Goal: Information Seeking & Learning: Learn about a topic

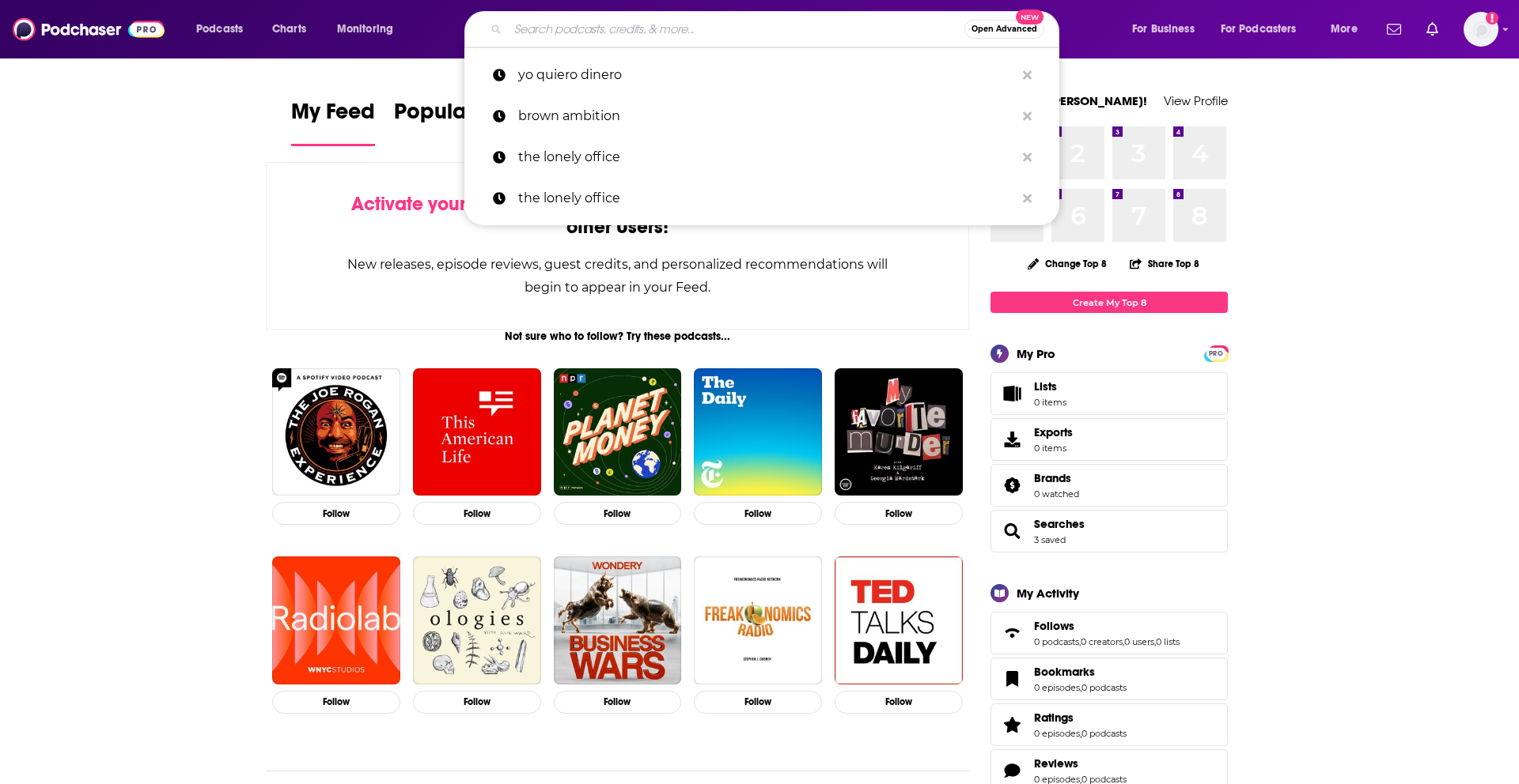
click at [699, 36] on input "Search podcasts, credits, & more..." at bounding box center [736, 29] width 457 height 25
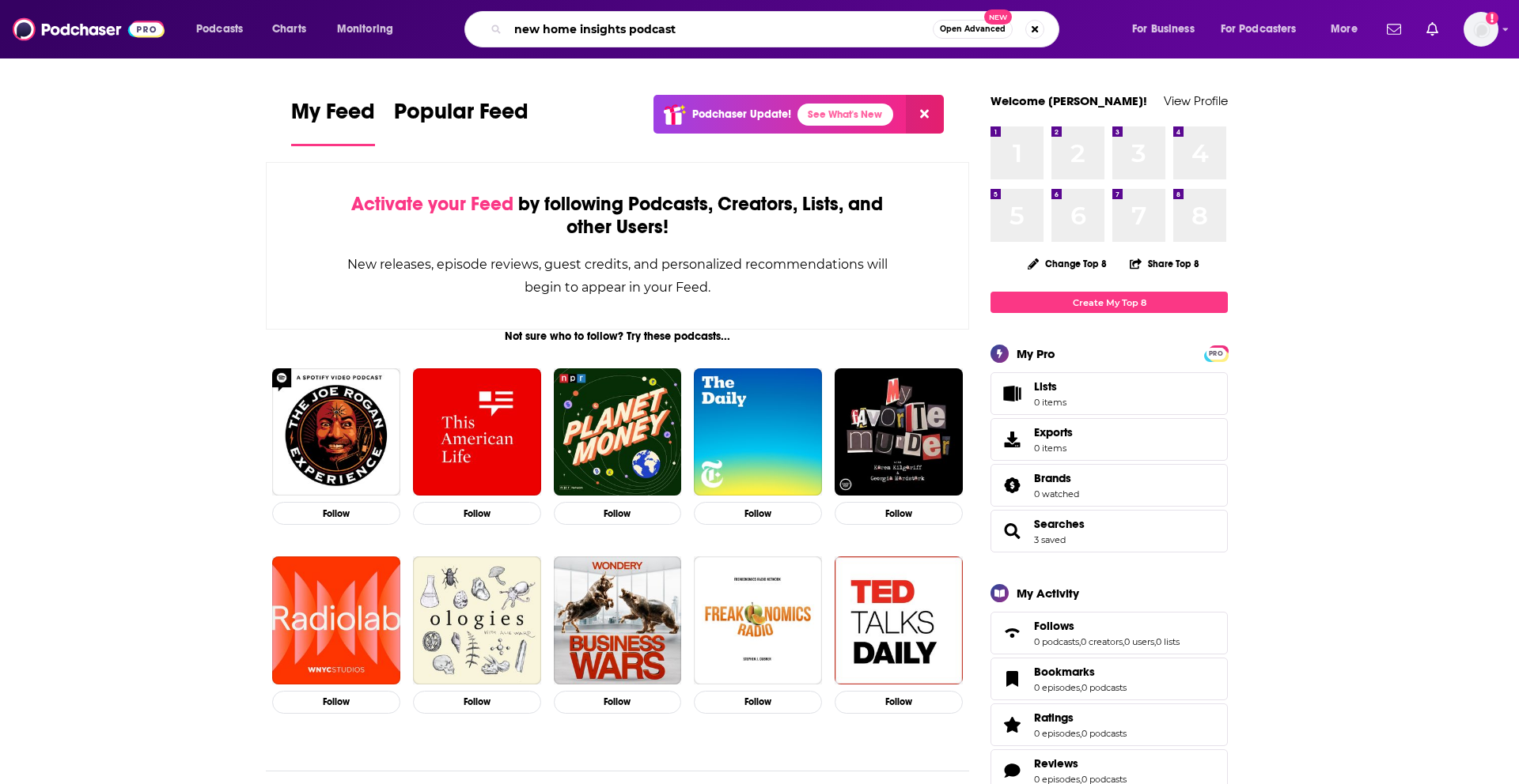
type input "new home insights podcast"
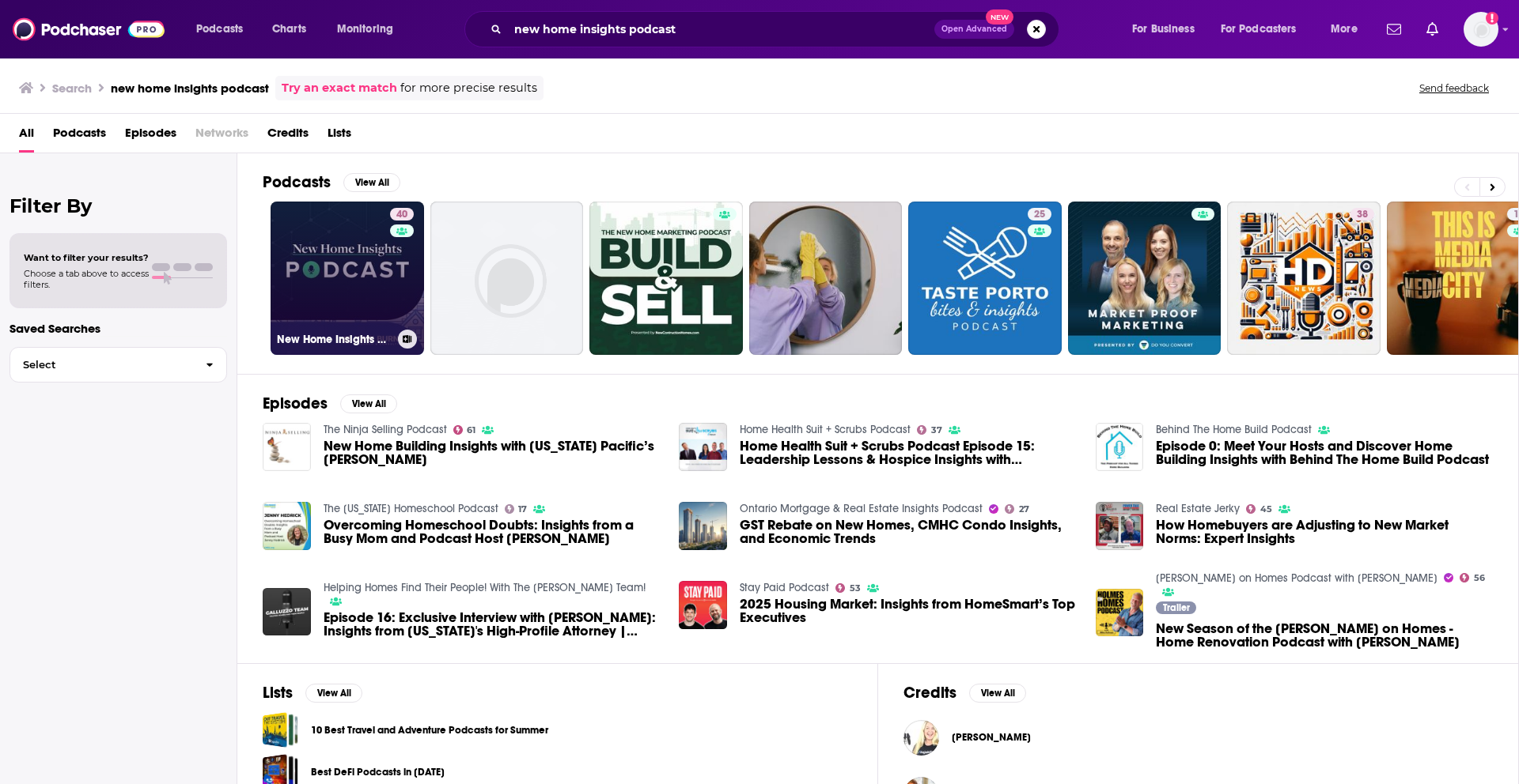
click at [295, 249] on link "40 New Home Insights Podcast" at bounding box center [347, 279] width 154 height 154
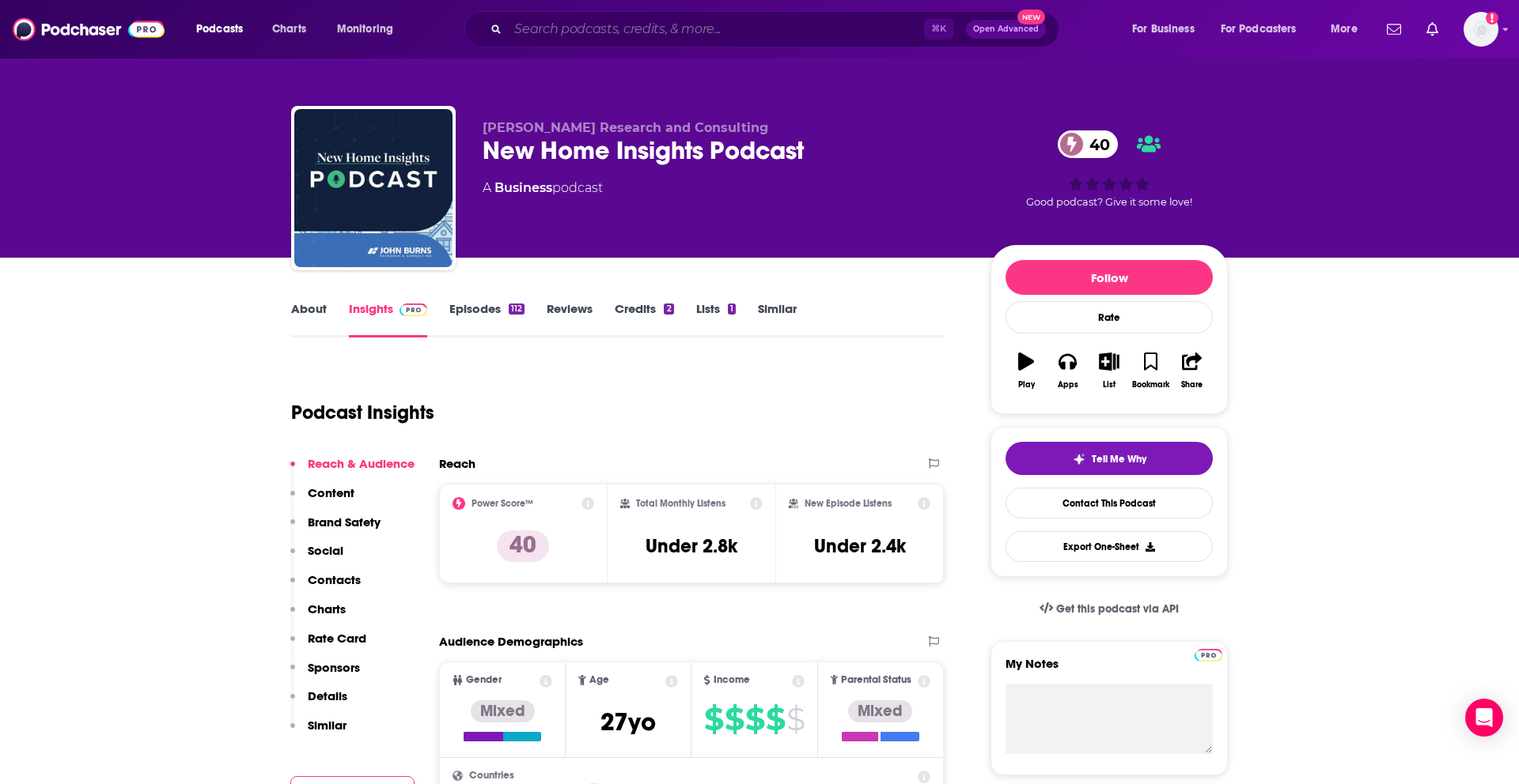
click at [608, 34] on input "Search podcasts, credits, & more..." at bounding box center [716, 29] width 417 height 25
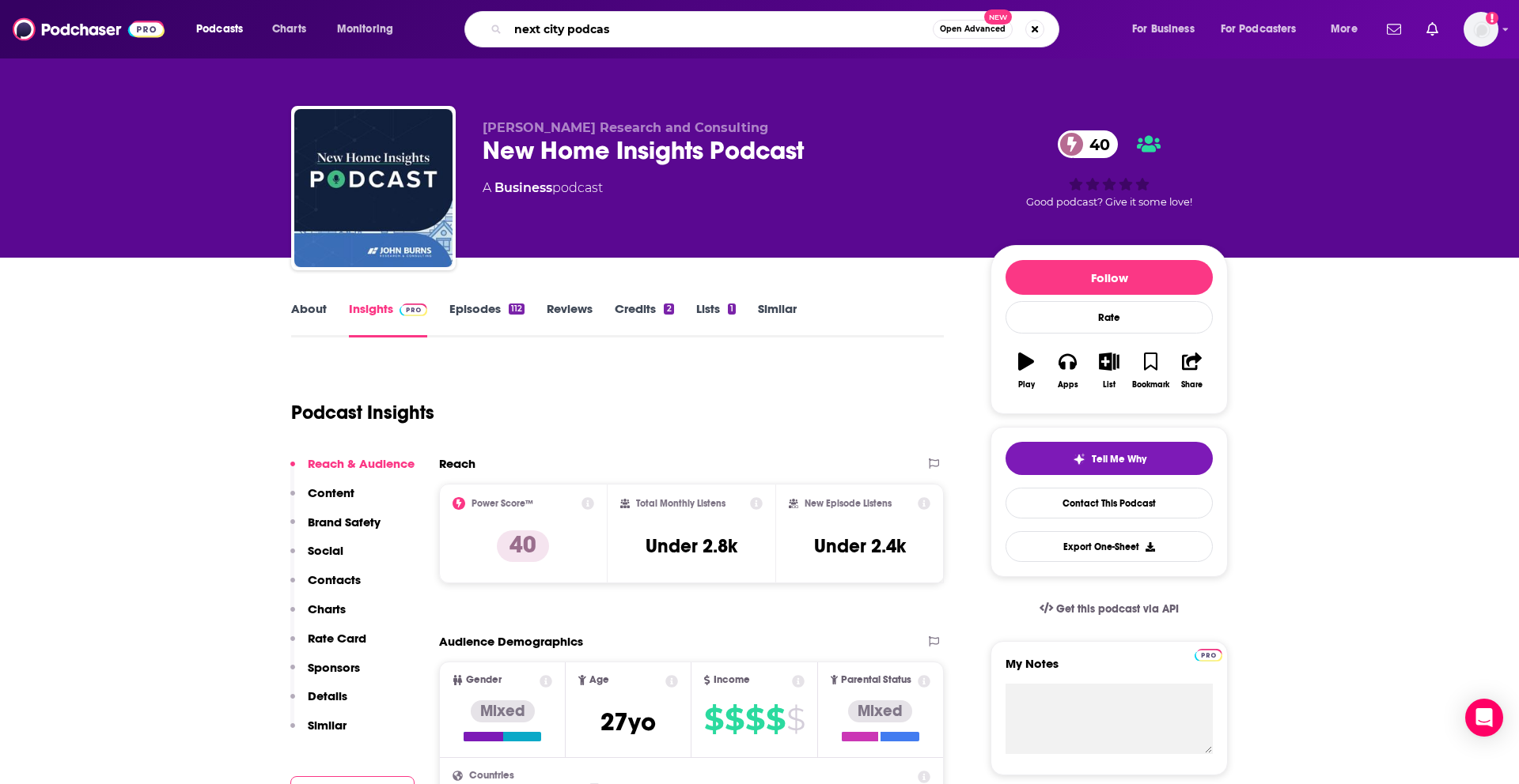
type input "next city podcast"
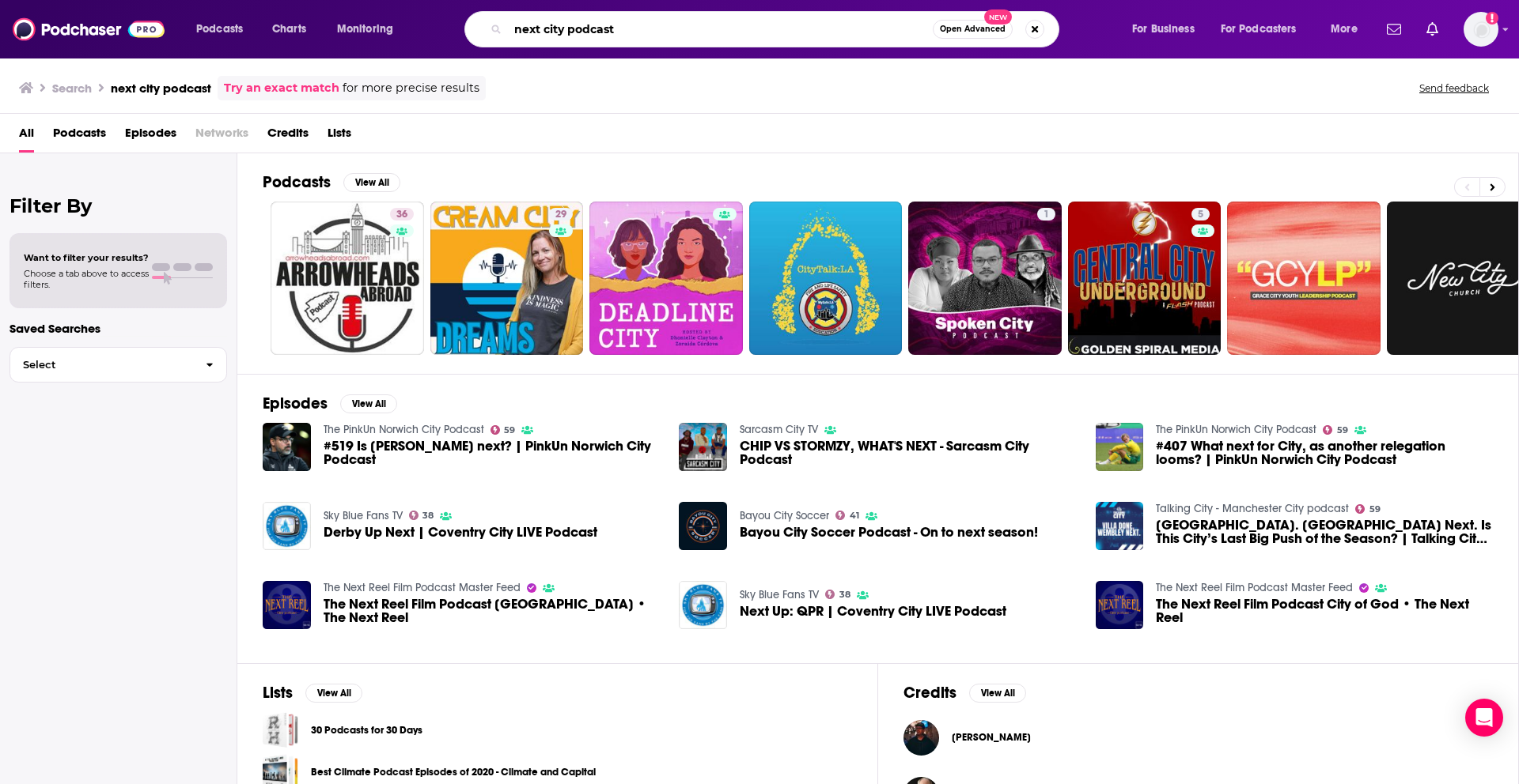
click at [514, 32] on input "next city podcast" at bounding box center [720, 29] width 425 height 25
drag, startPoint x: 629, startPoint y: 38, endPoint x: 569, endPoint y: 30, distance: 60.5
click at [569, 30] on input "next city podcast" at bounding box center [720, 29] width 425 height 25
type input "next city"
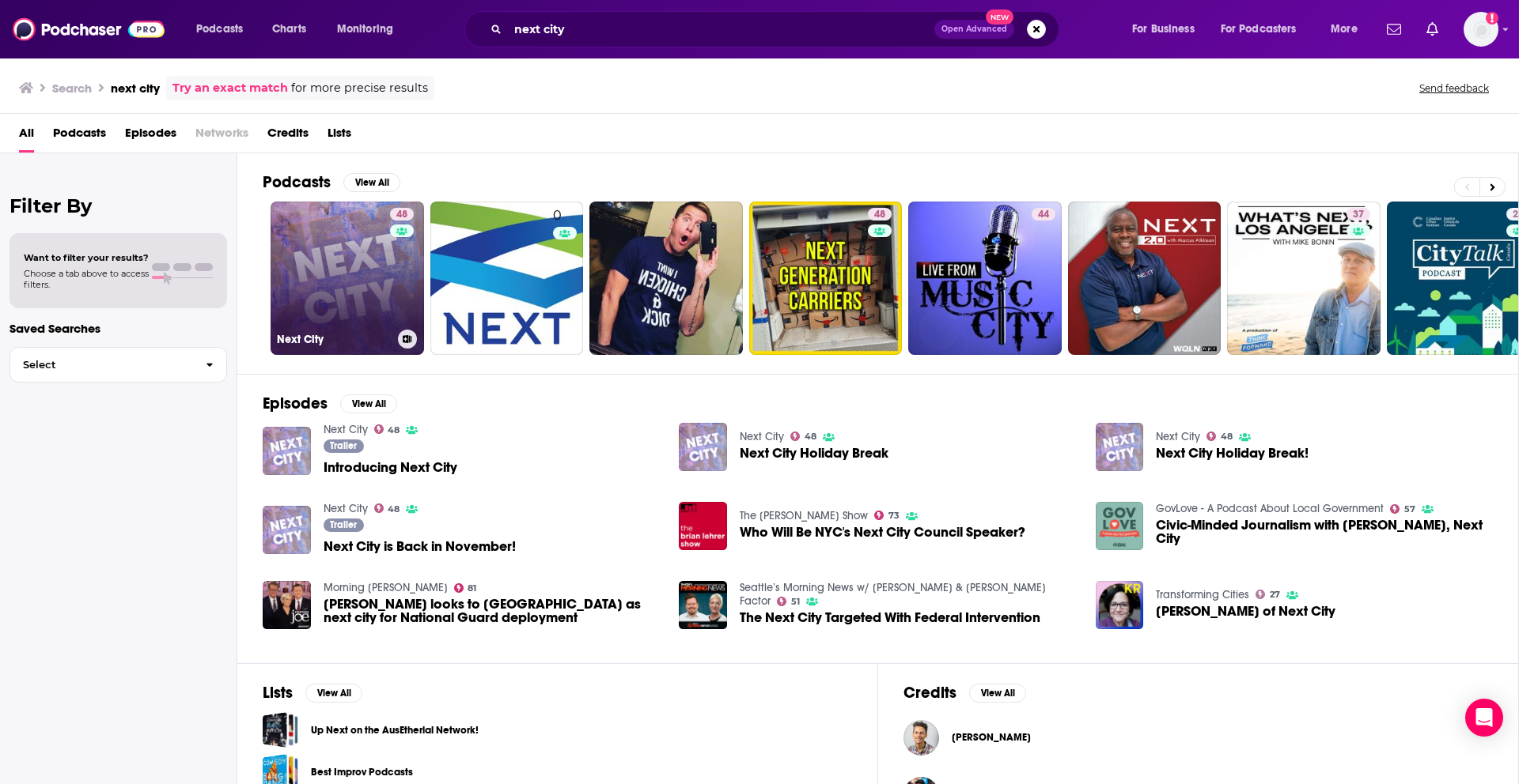
click at [368, 258] on link "48 Next City" at bounding box center [347, 279] width 154 height 154
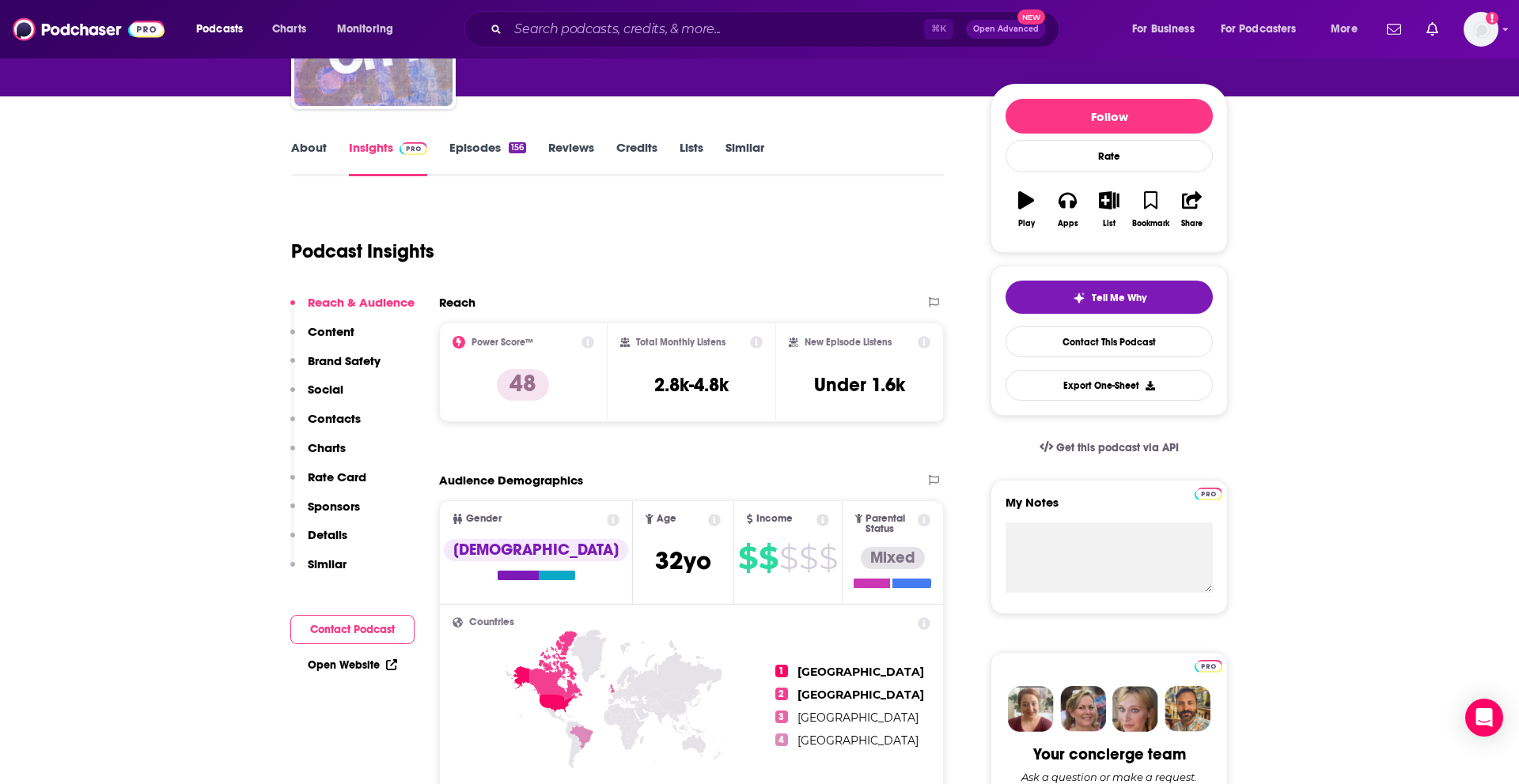
scroll to position [150, 0]
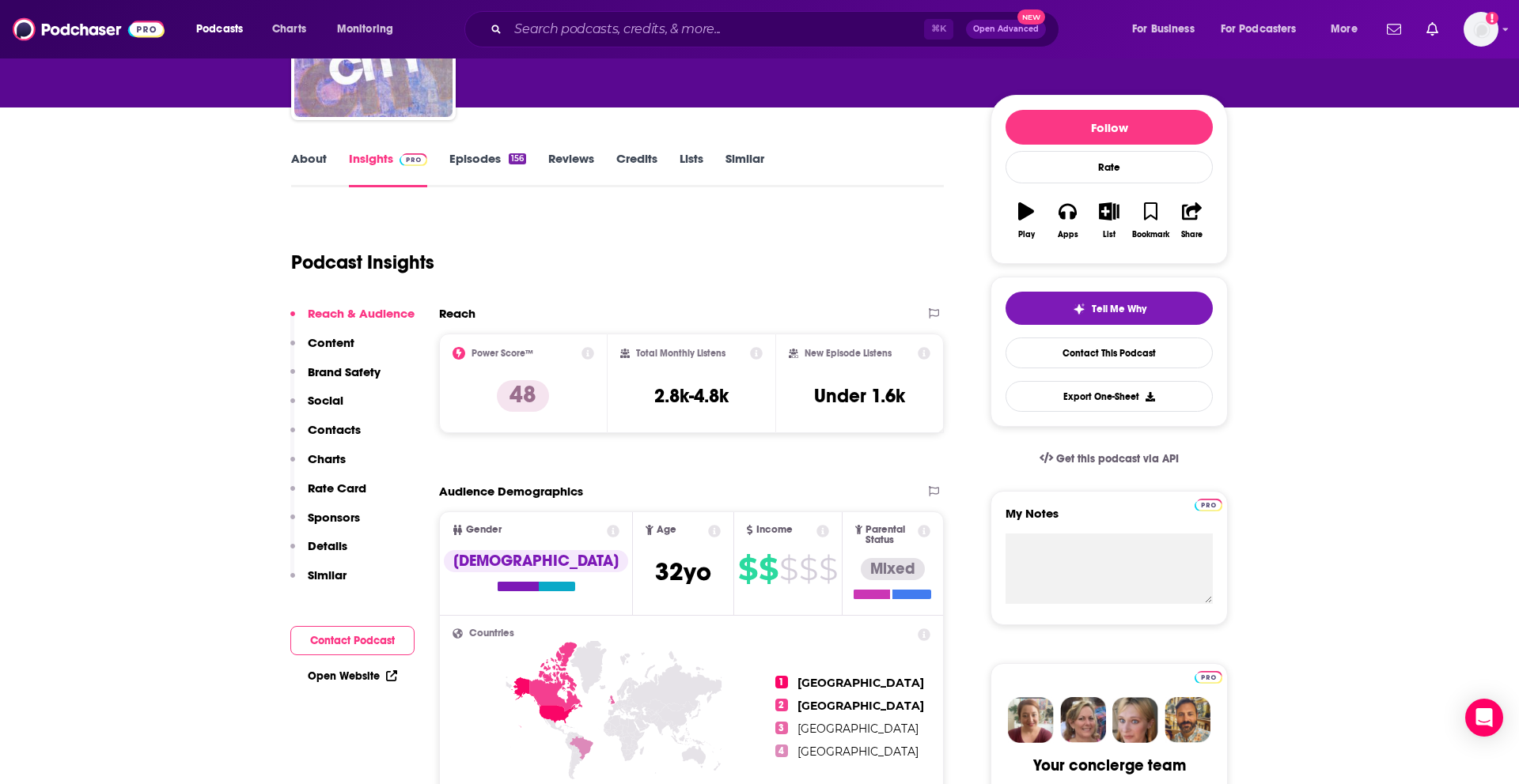
click at [487, 157] on link "Episodes 156" at bounding box center [488, 169] width 77 height 37
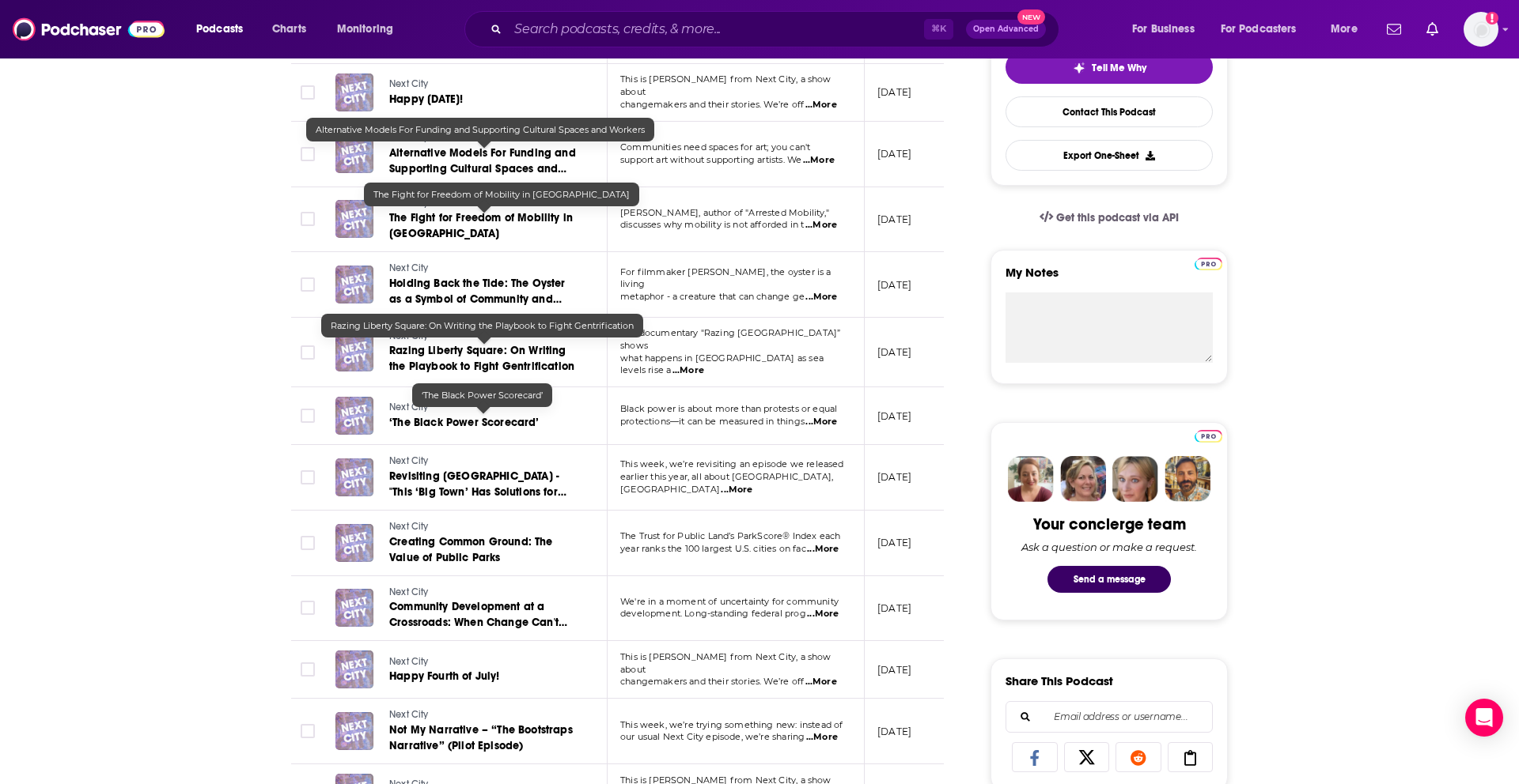
scroll to position [427, 0]
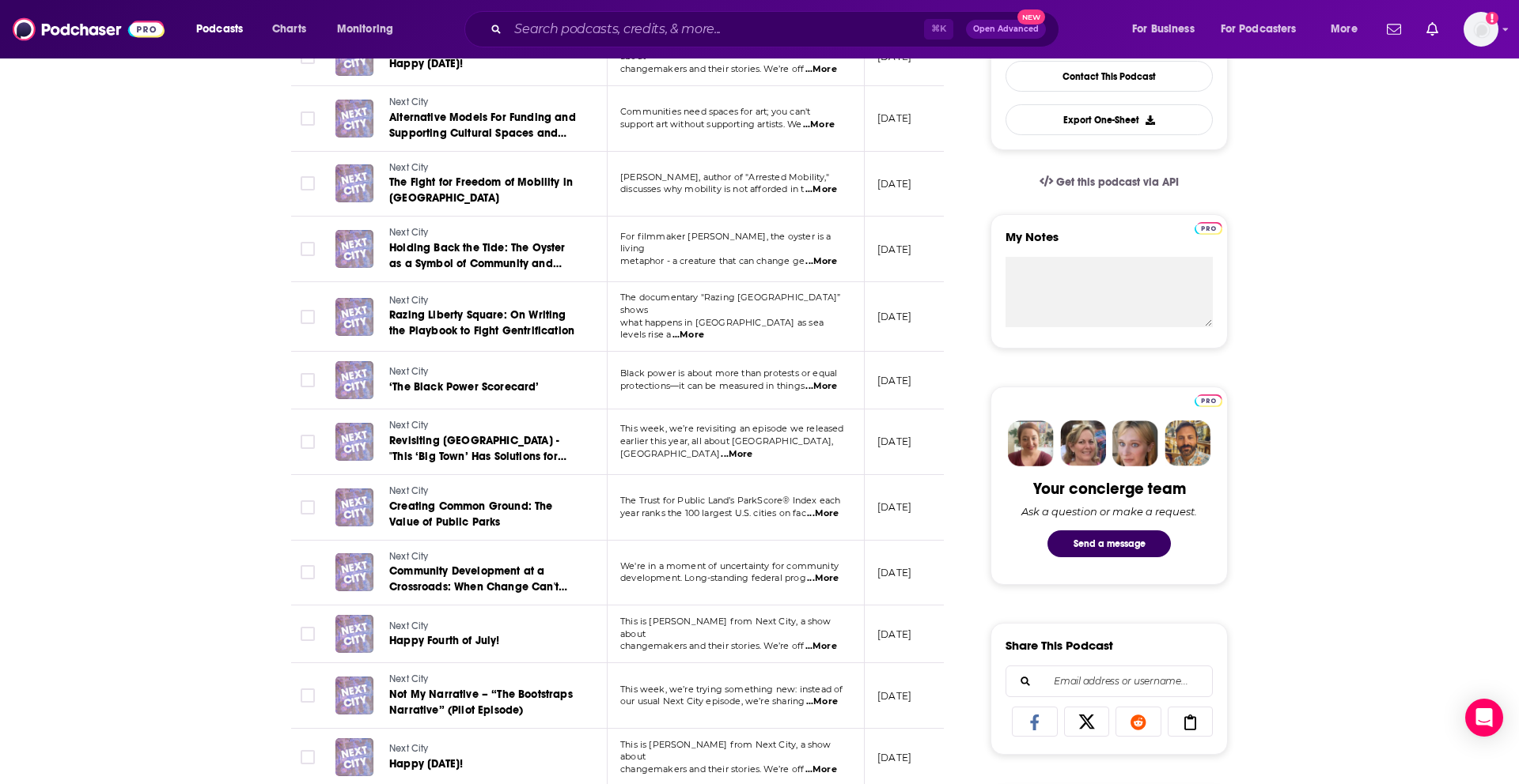
click at [828, 513] on span "...More" at bounding box center [823, 513] width 32 height 12
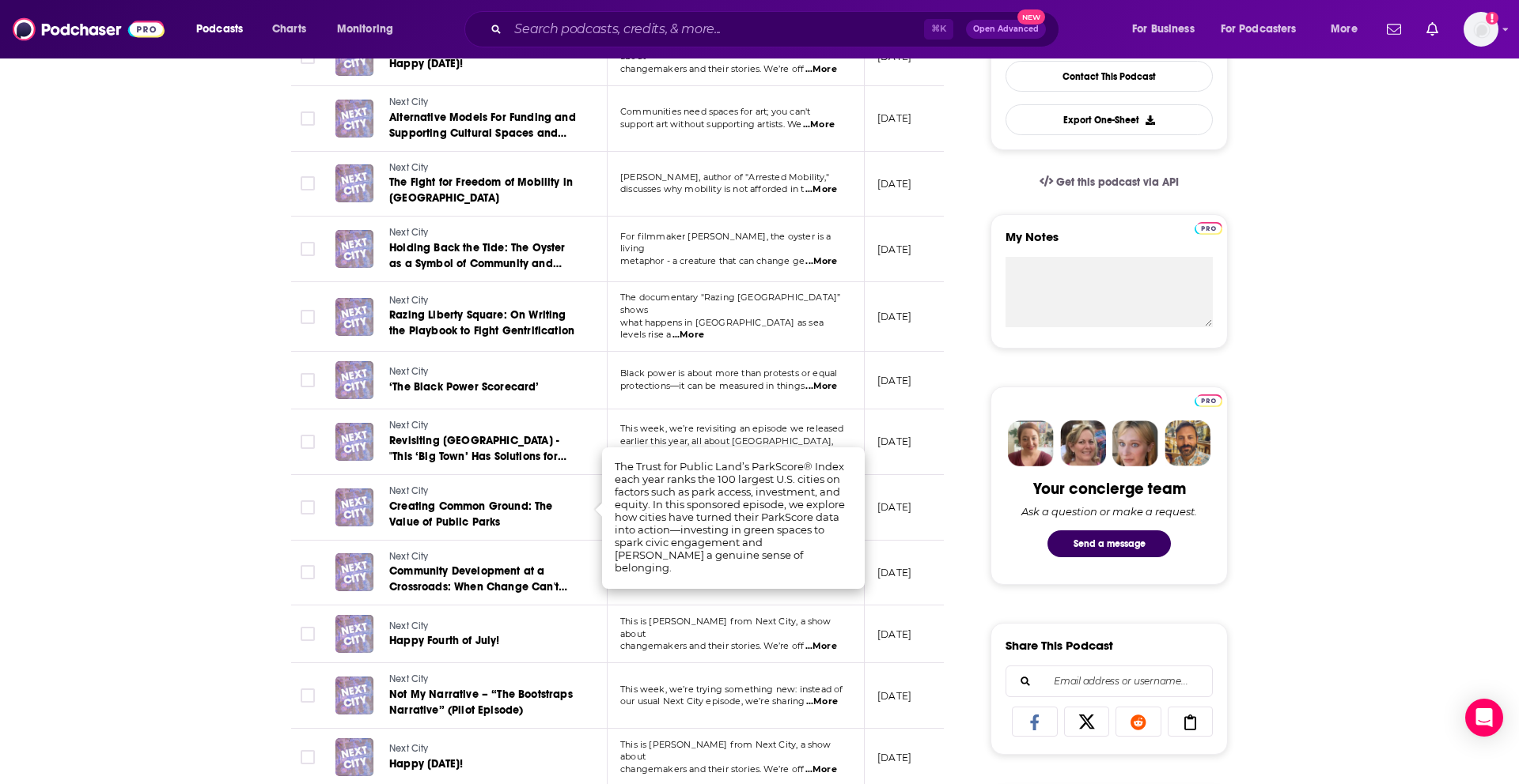
click at [822, 593] on td "We're in a moment of uncertainty for community development. Long-standing feder…" at bounding box center [737, 574] width 257 height 66
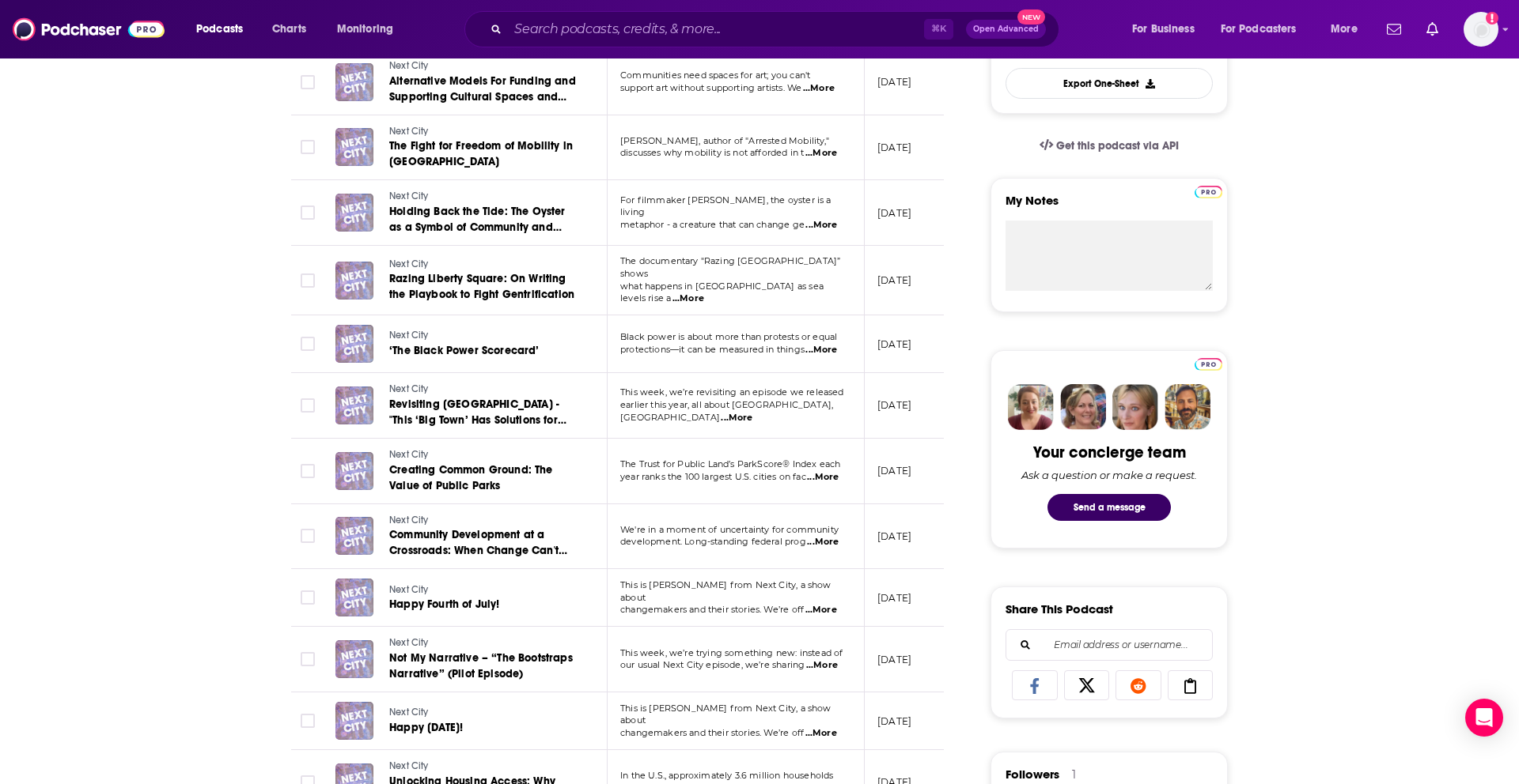
scroll to position [466, 0]
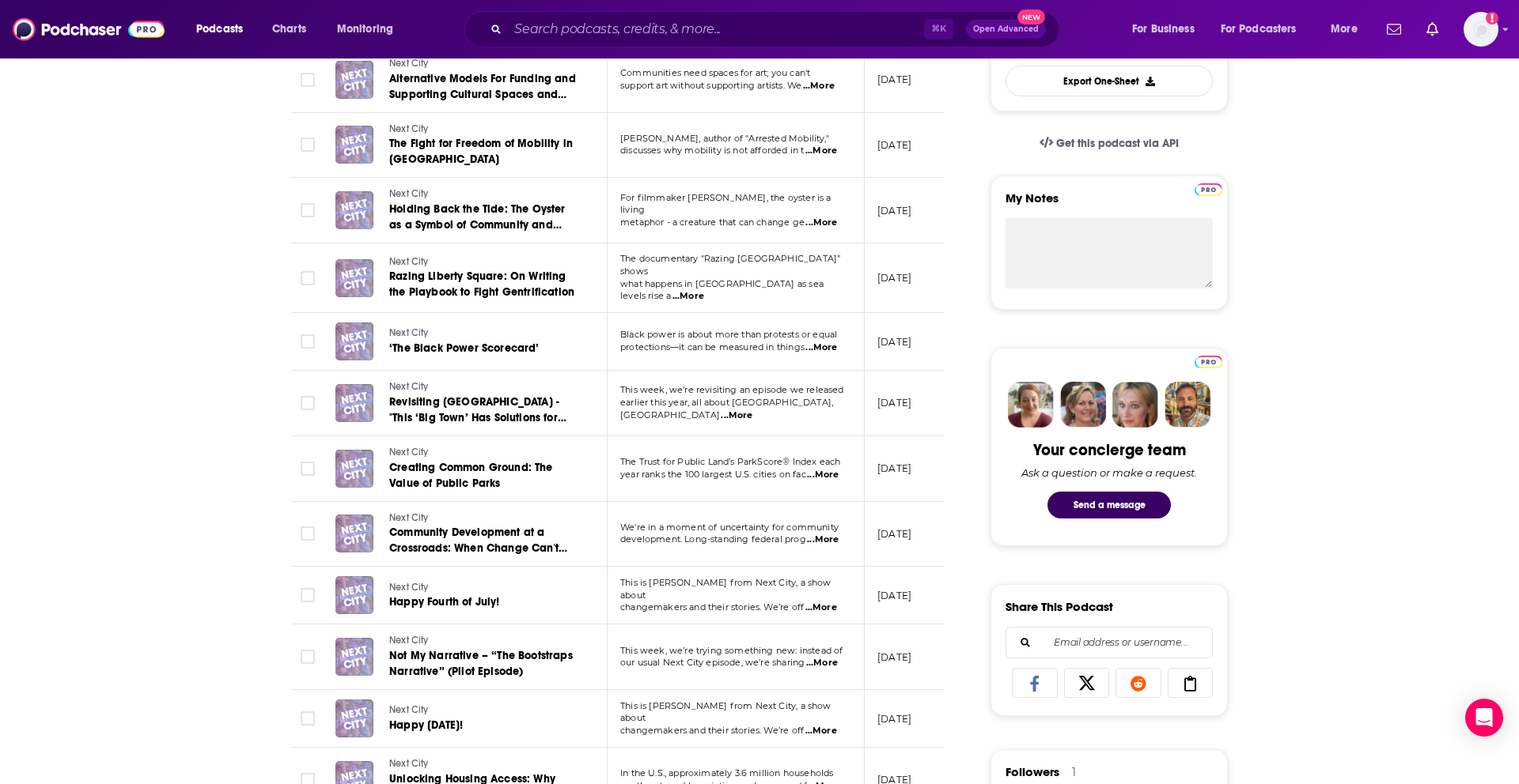
click at [828, 602] on span "...More" at bounding box center [821, 608] width 32 height 12
click at [880, 547] on td "July 9, 2025" at bounding box center [917, 535] width 103 height 66
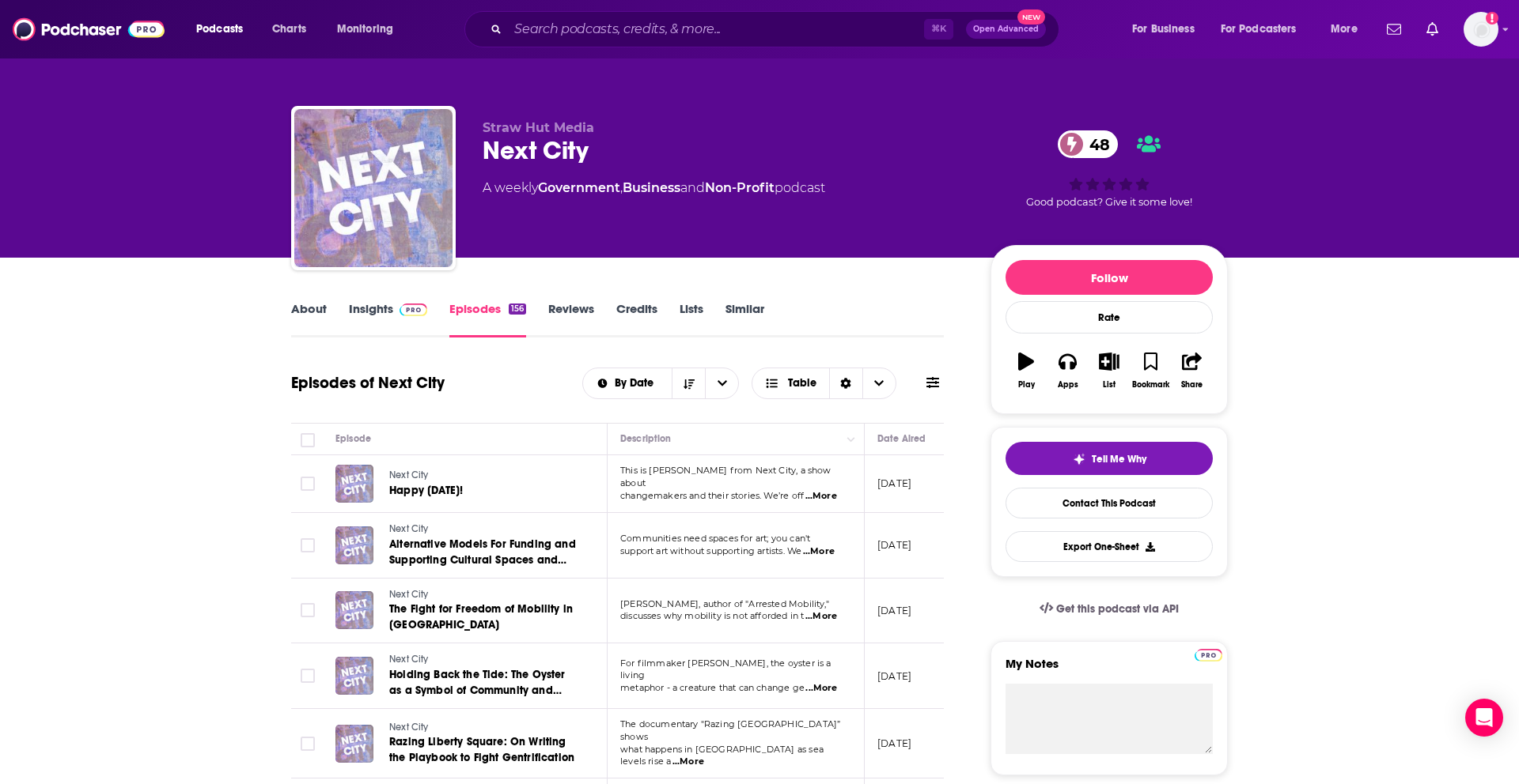
click at [835, 496] on span "...More" at bounding box center [821, 496] width 32 height 12
click at [890, 560] on td "August 28, 2025" at bounding box center [917, 546] width 103 height 66
click at [306, 310] on link "About" at bounding box center [309, 319] width 36 height 37
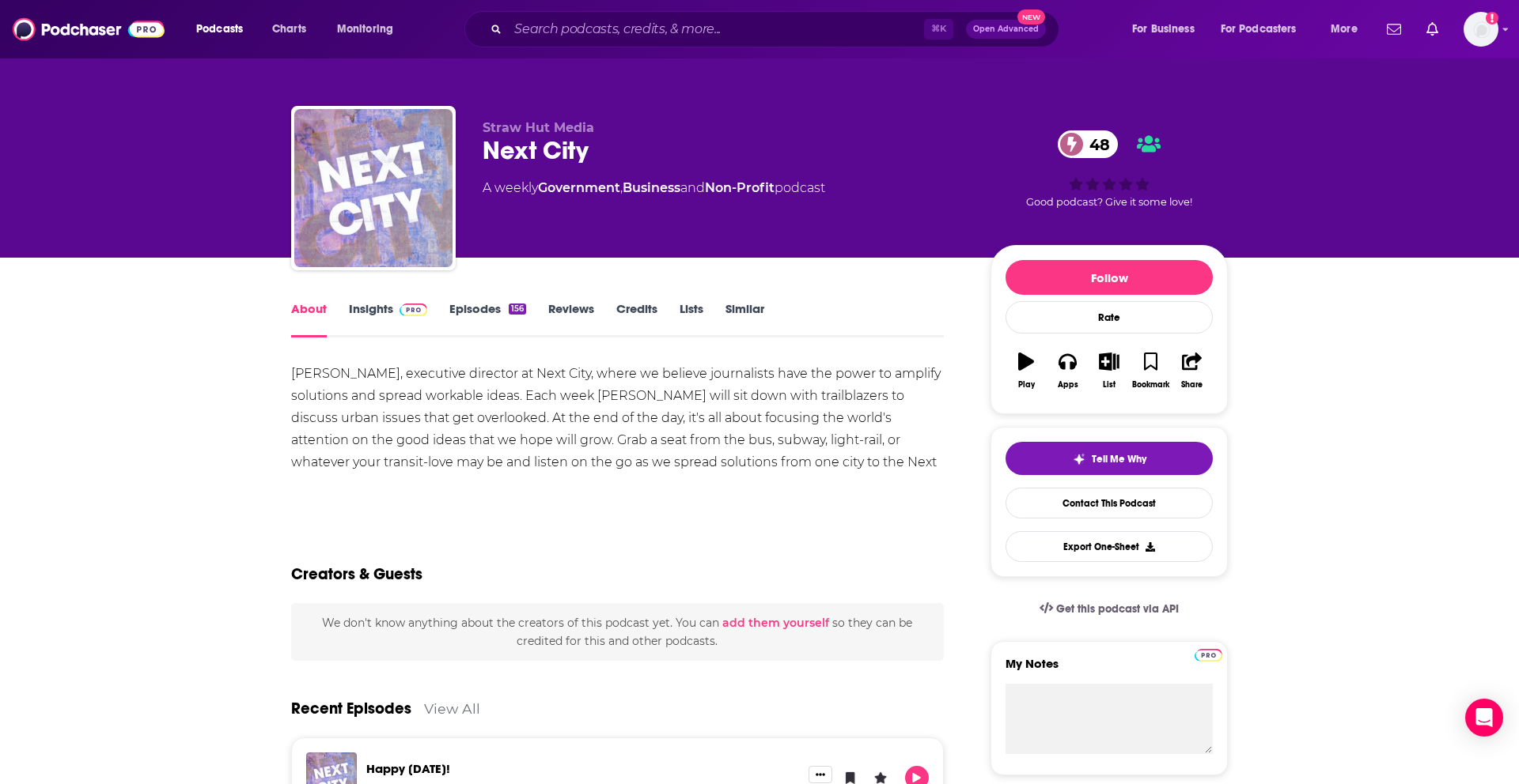
click at [383, 314] on link "Insights" at bounding box center [387, 319] width 78 height 37
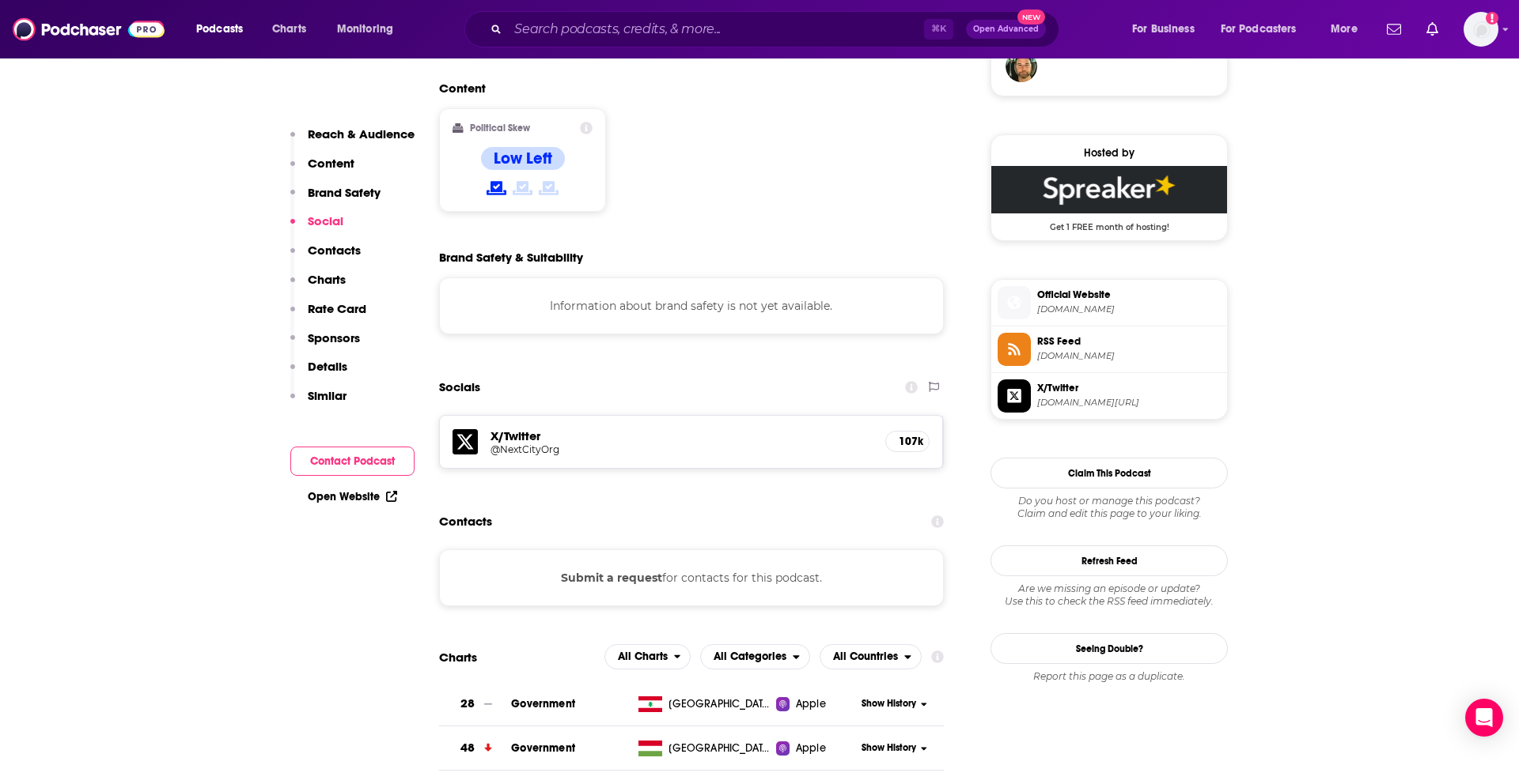
scroll to position [1302, 0]
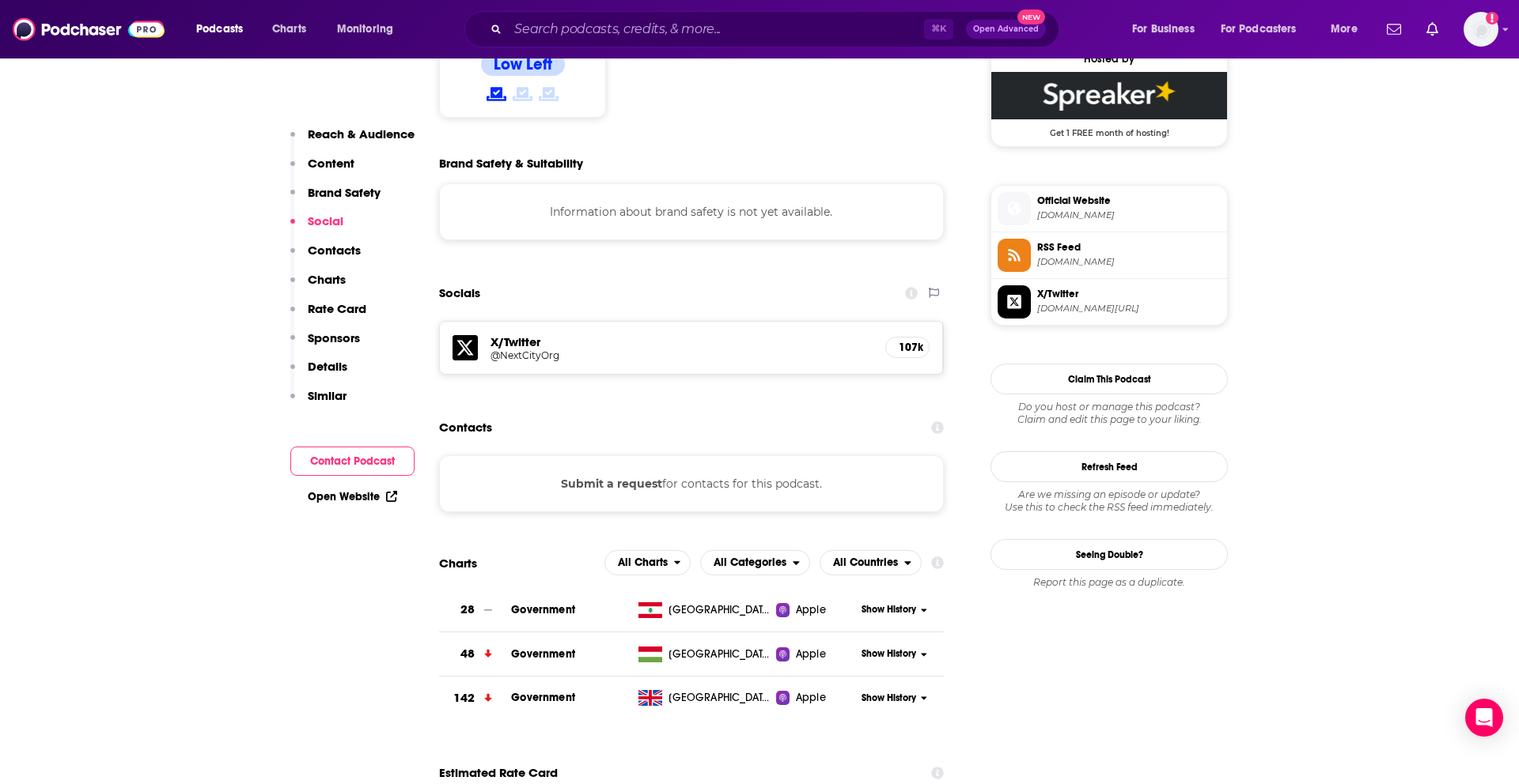
click at [649, 475] on button "Submit a request" at bounding box center [612, 484] width 101 height 18
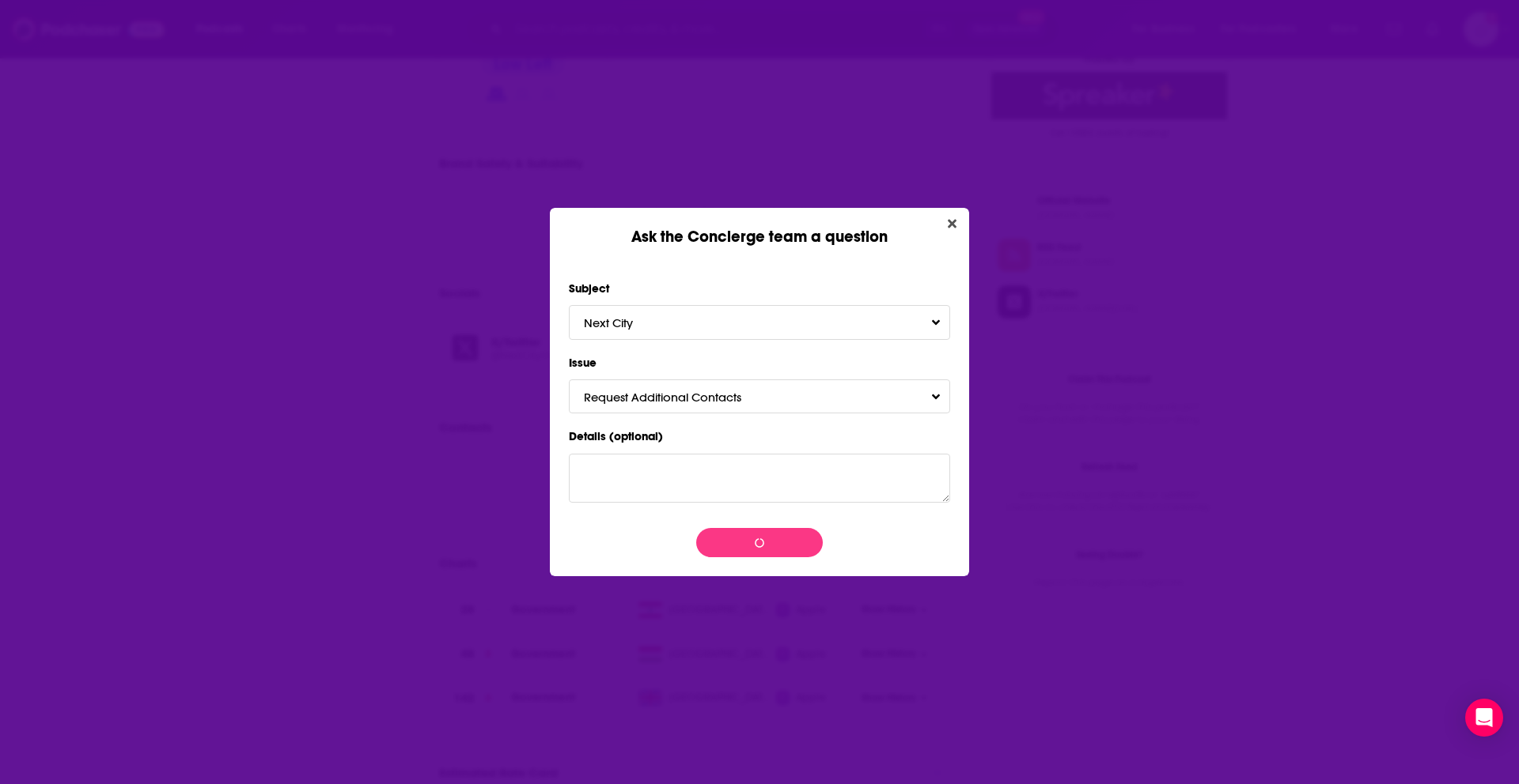
scroll to position [0, 0]
click at [755, 548] on button "Submit" at bounding box center [759, 542] width 127 height 31
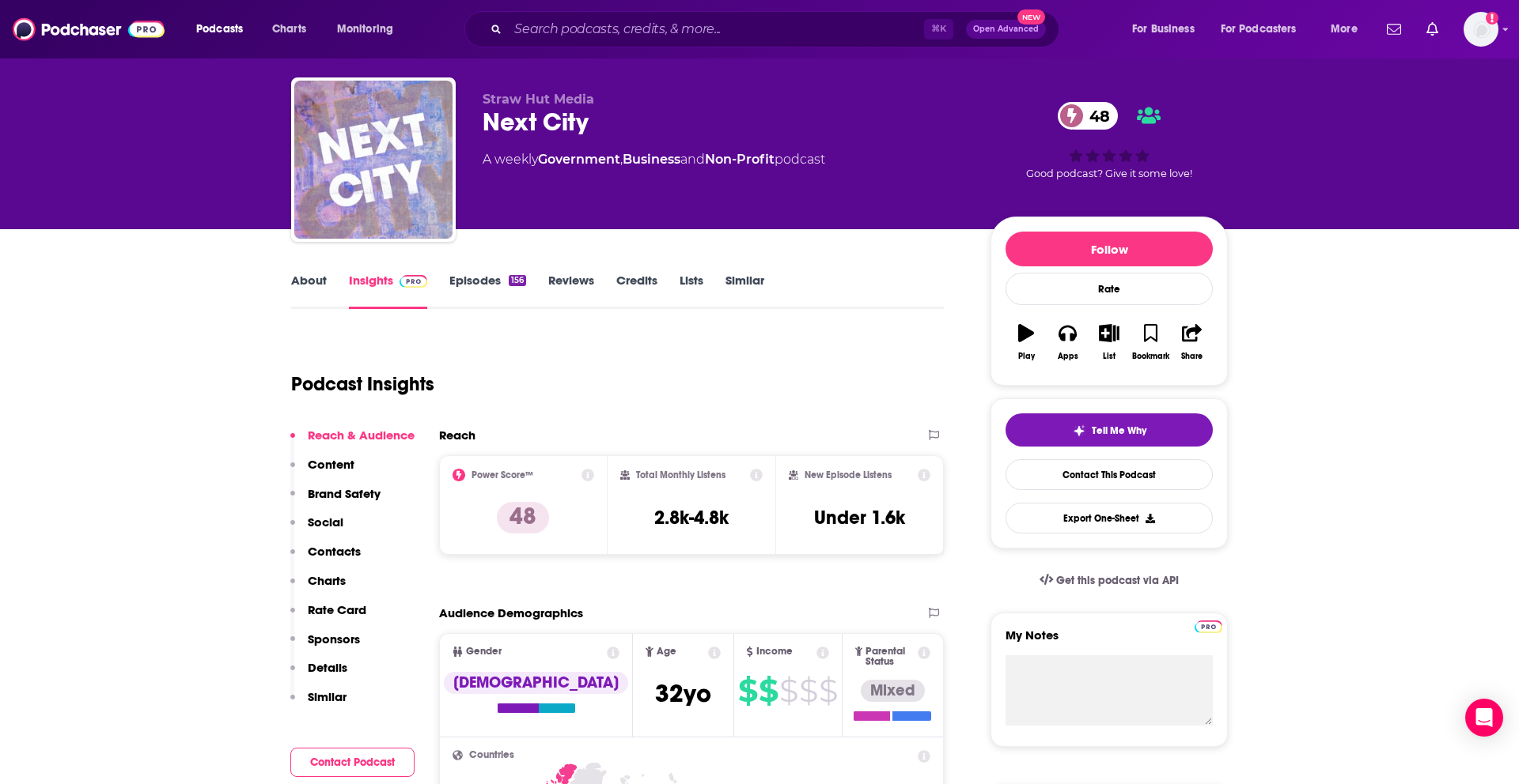
scroll to position [42, 0]
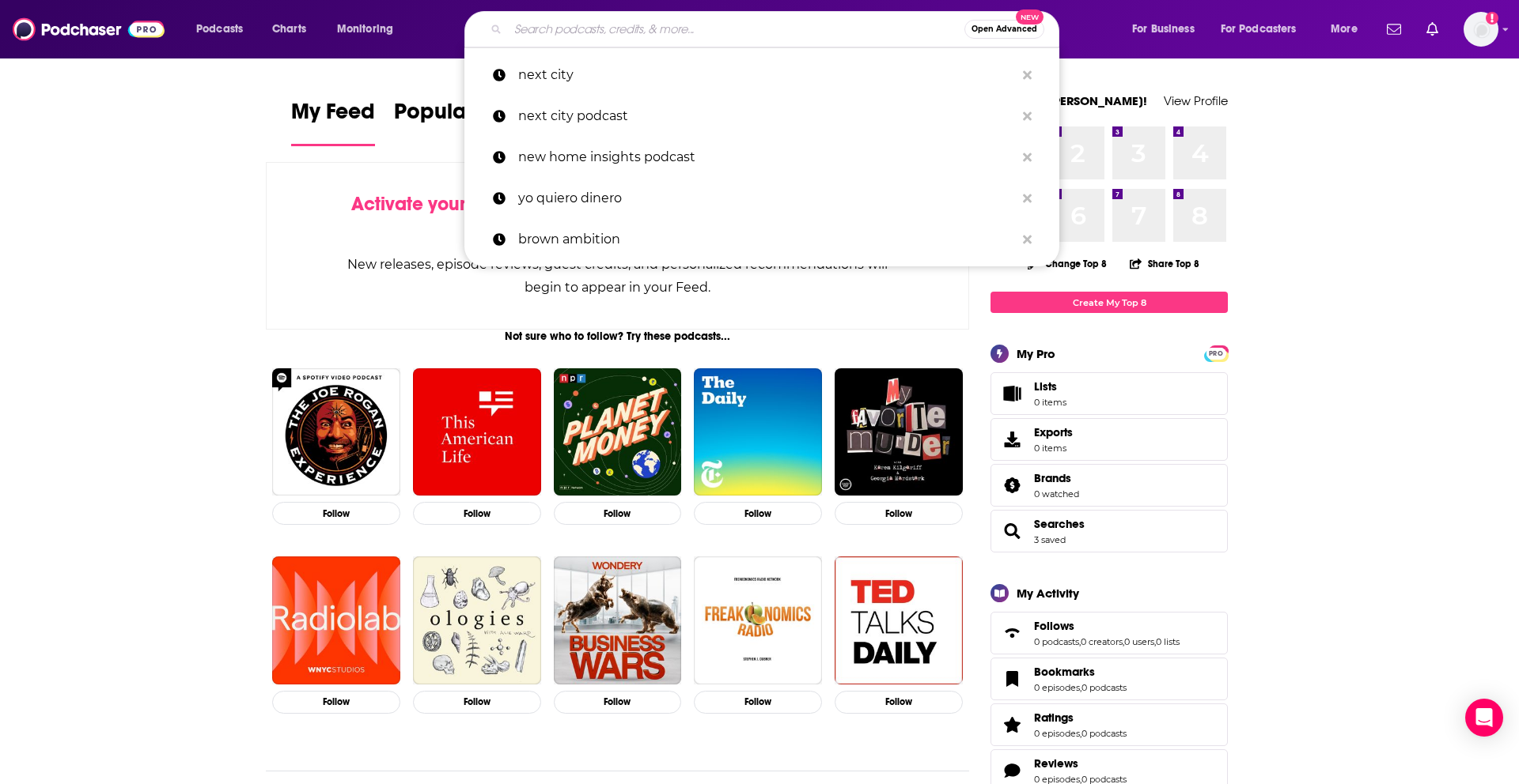
click at [592, 27] on input "Search podcasts, credits, & more..." at bounding box center [736, 29] width 457 height 25
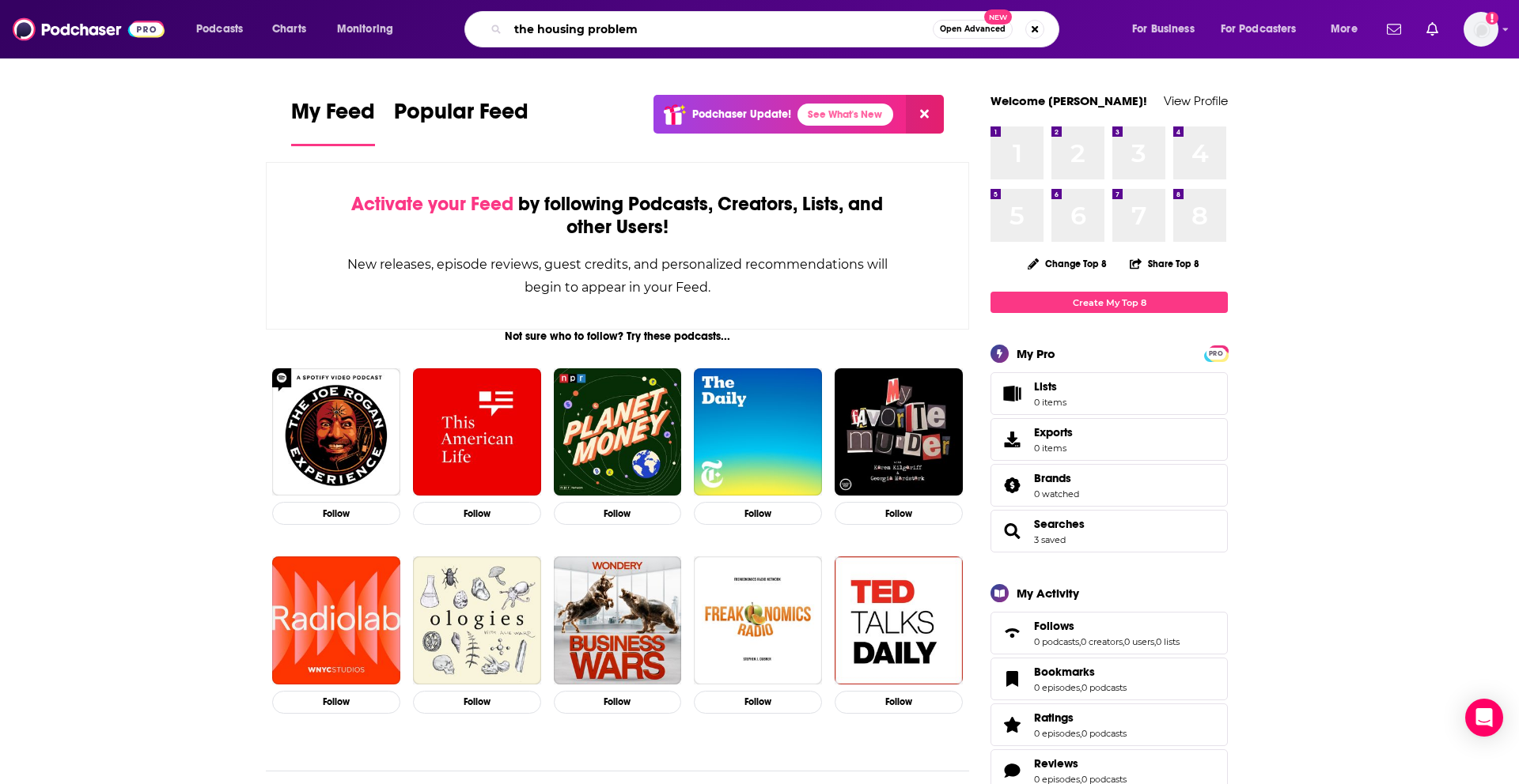
type input "the housing problem"
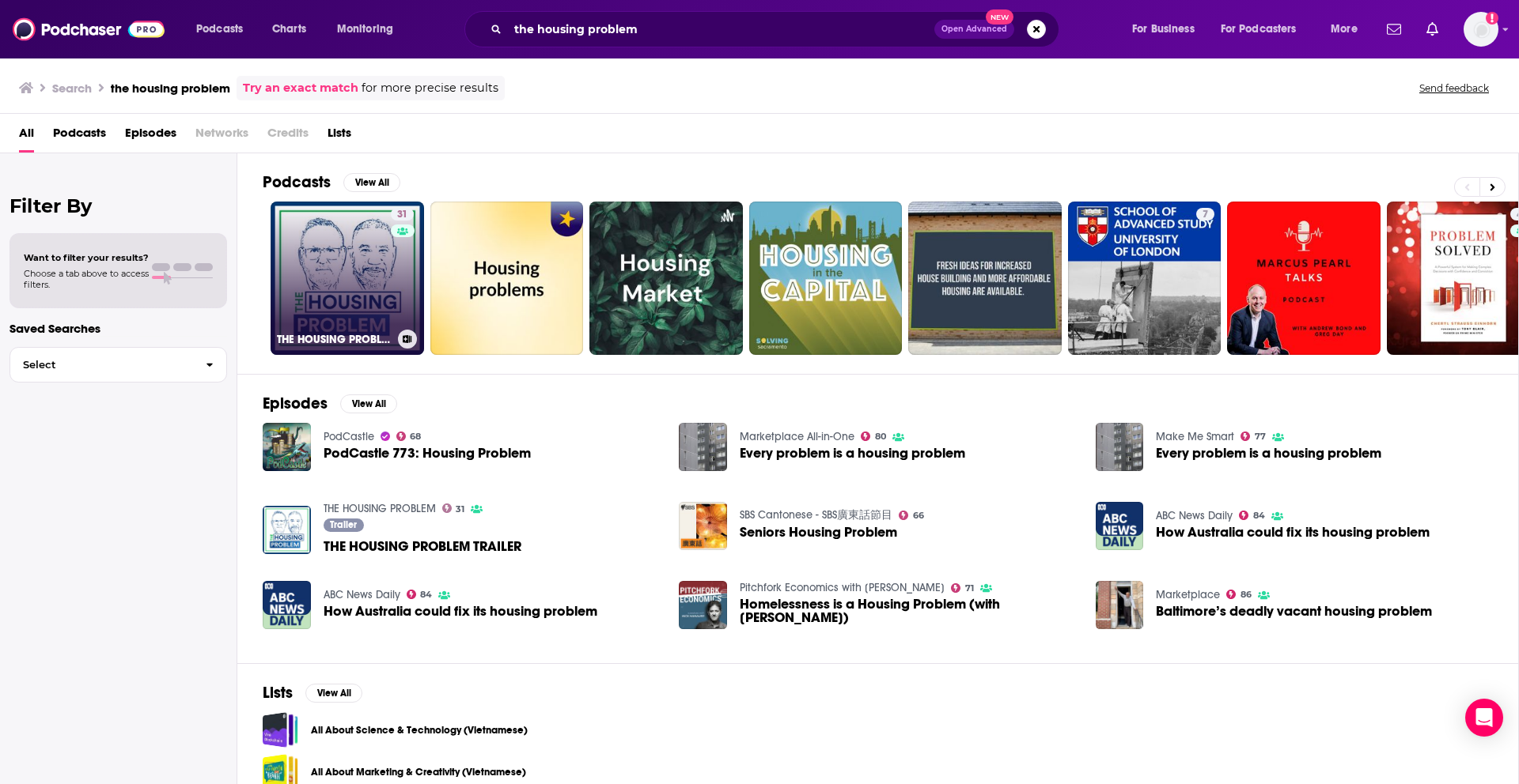
click at [371, 270] on link "31 THE HOUSING PROBLEM" at bounding box center [347, 279] width 154 height 154
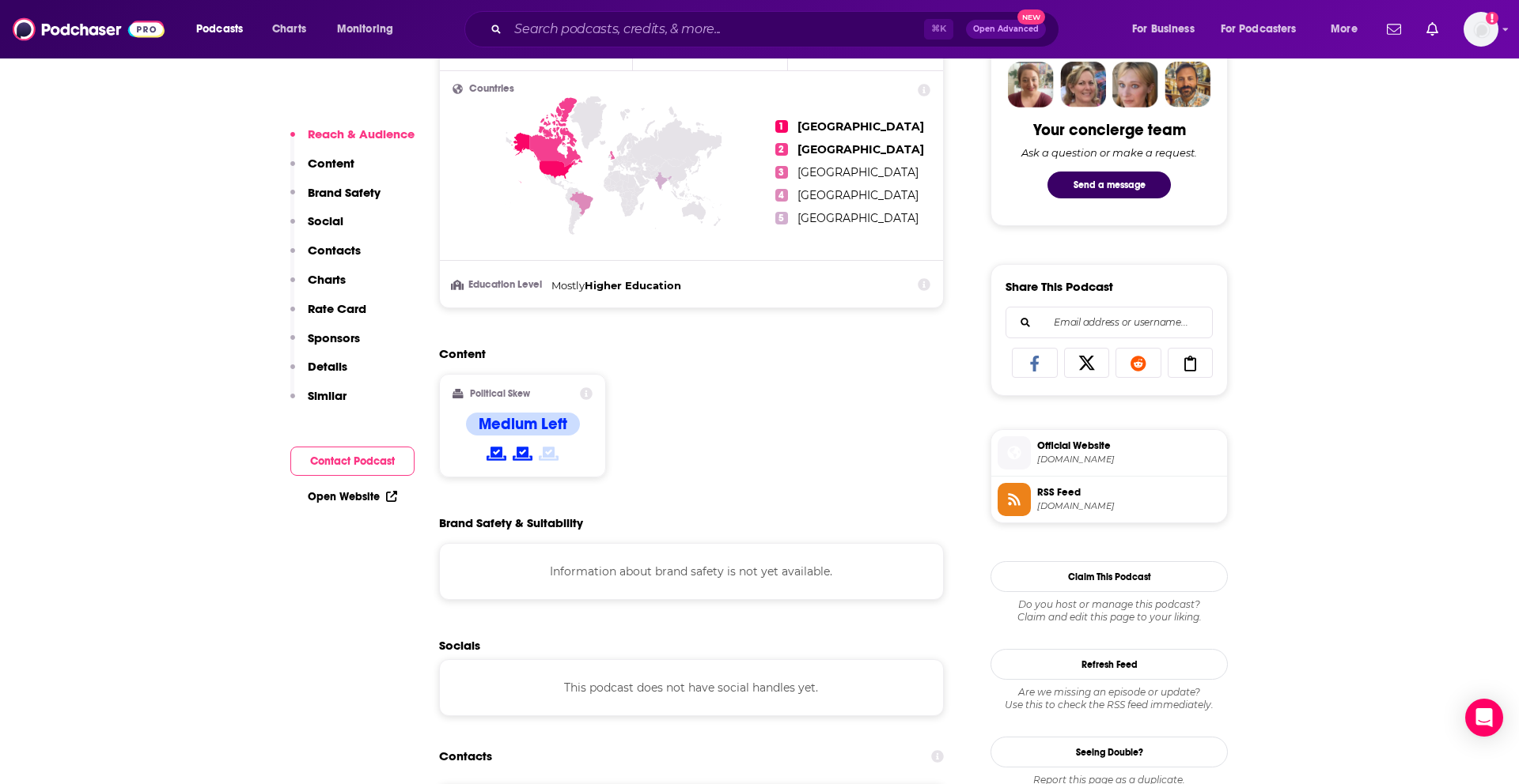
scroll to position [789, 0]
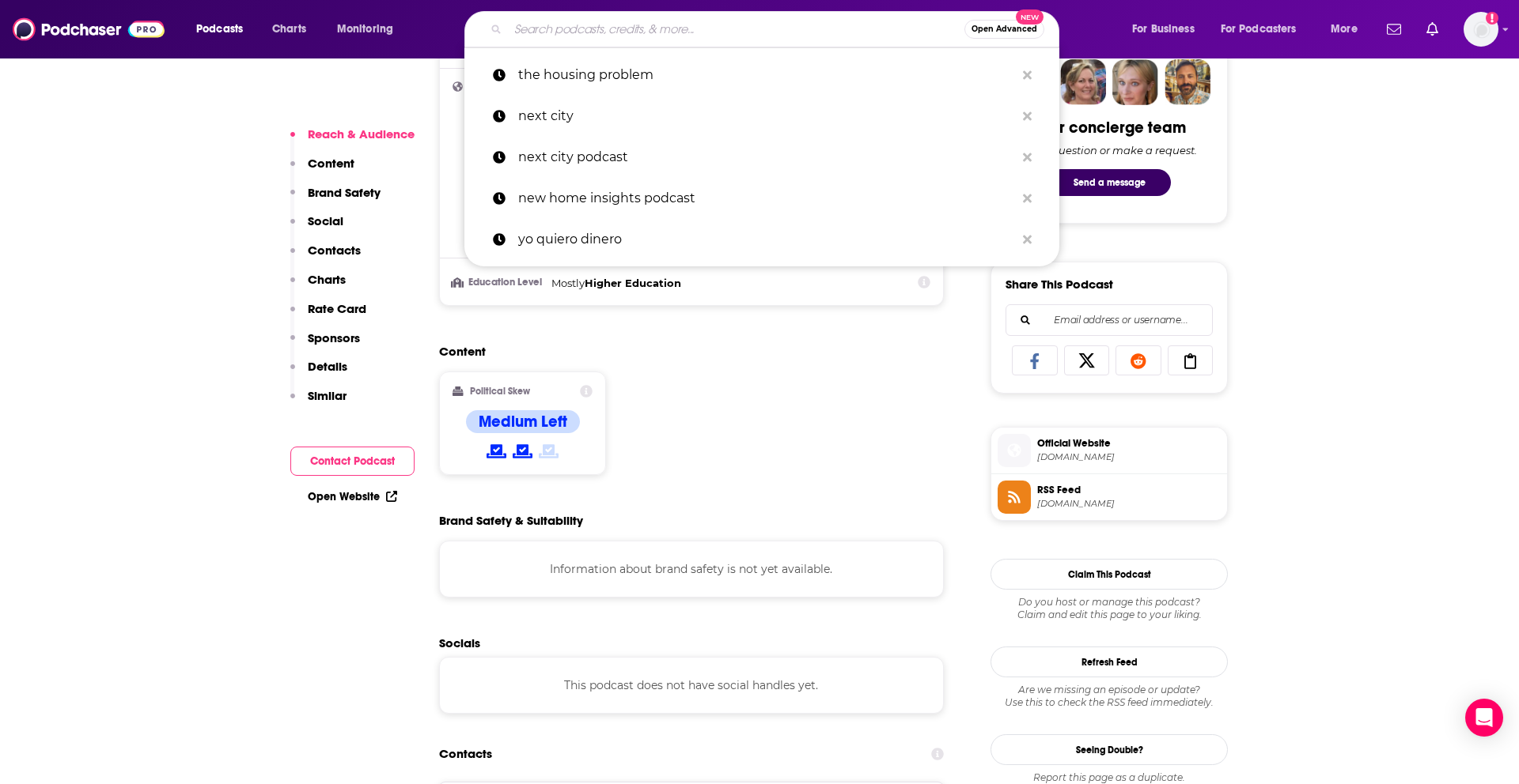
click at [585, 29] on input "Search podcasts, credits, & more..." at bounding box center [736, 29] width 457 height 25
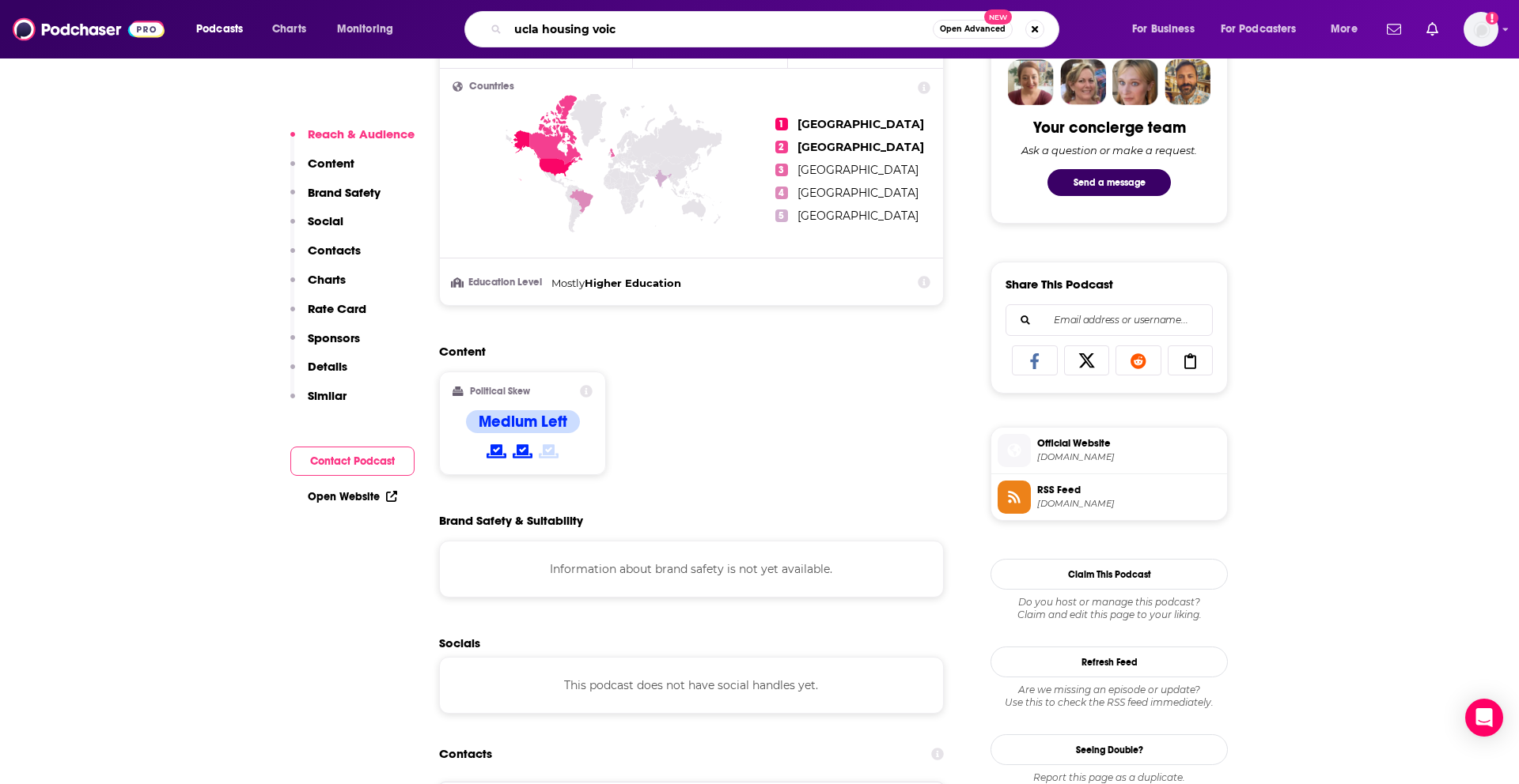
type input "ucla housing voice"
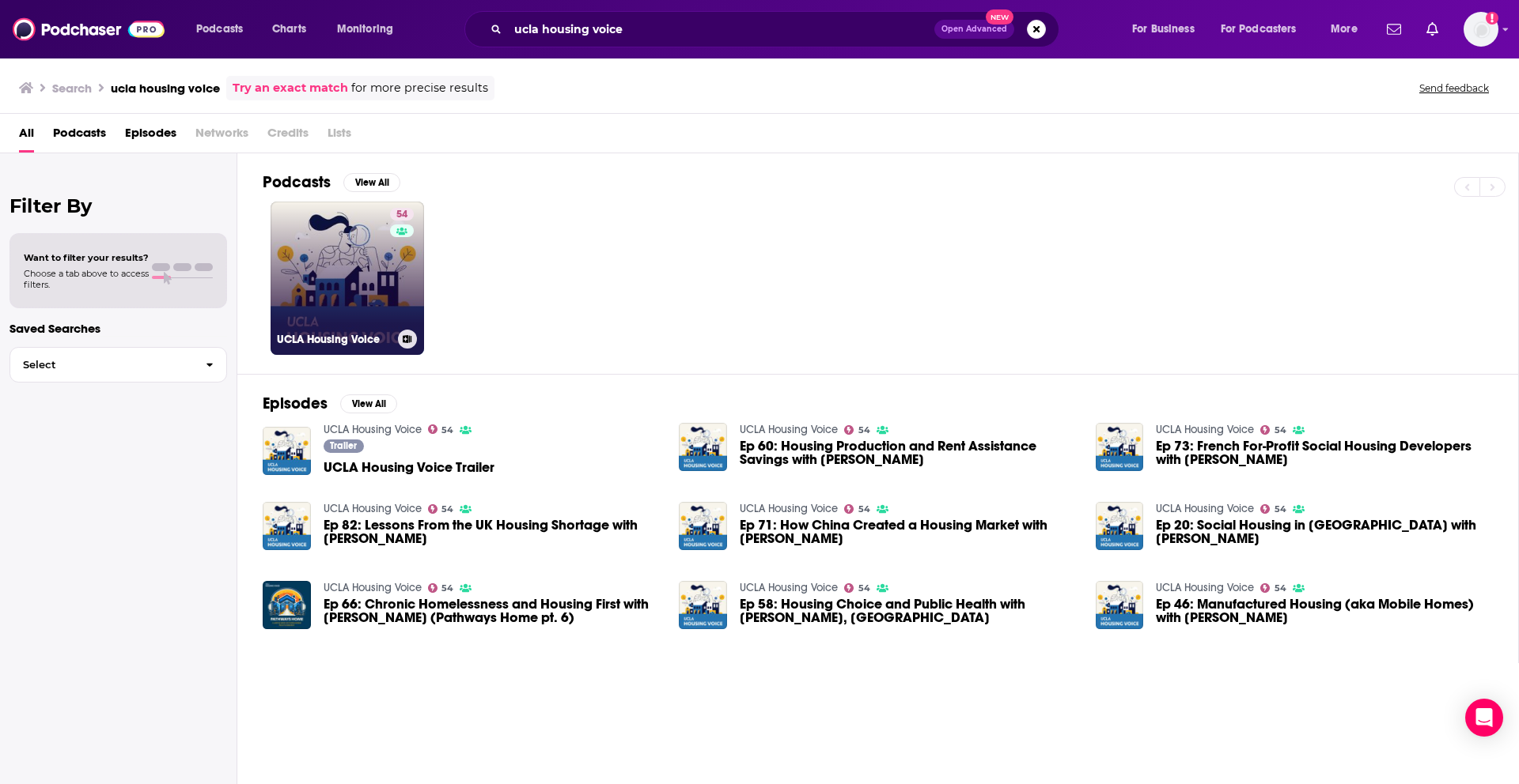
click at [322, 292] on link "54 UCLA Housing Voice" at bounding box center [347, 279] width 154 height 154
